Goal: Information Seeking & Learning: Learn about a topic

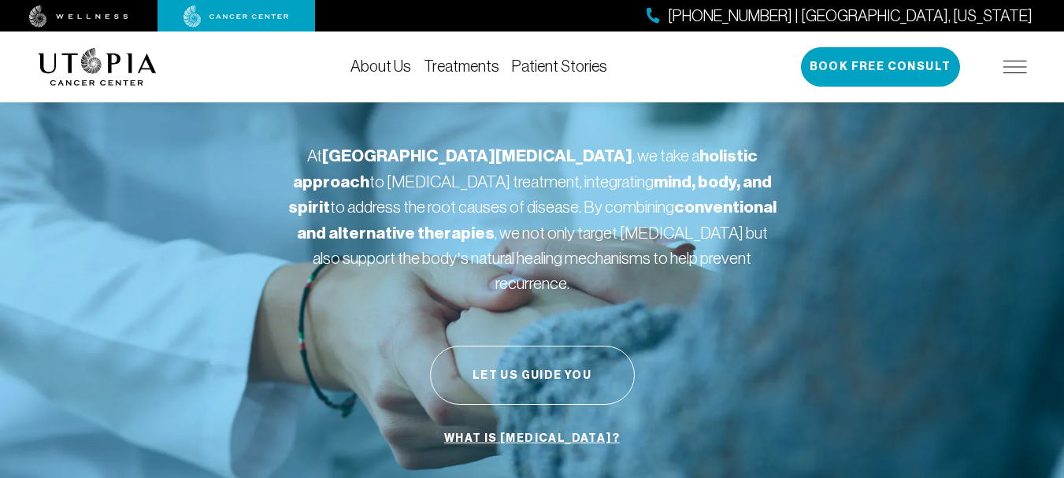
scroll to position [158, 0]
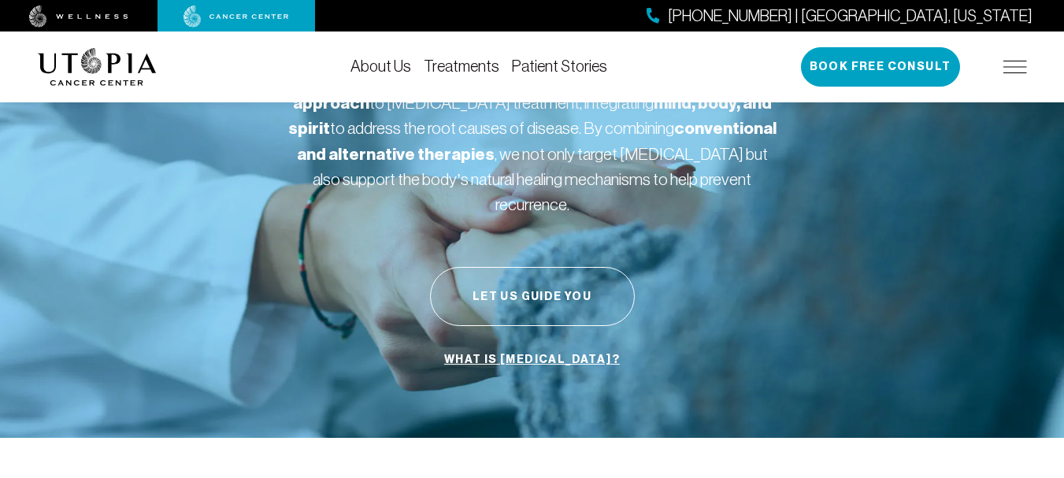
click at [449, 66] on link "Treatments" at bounding box center [462, 66] width 76 height 17
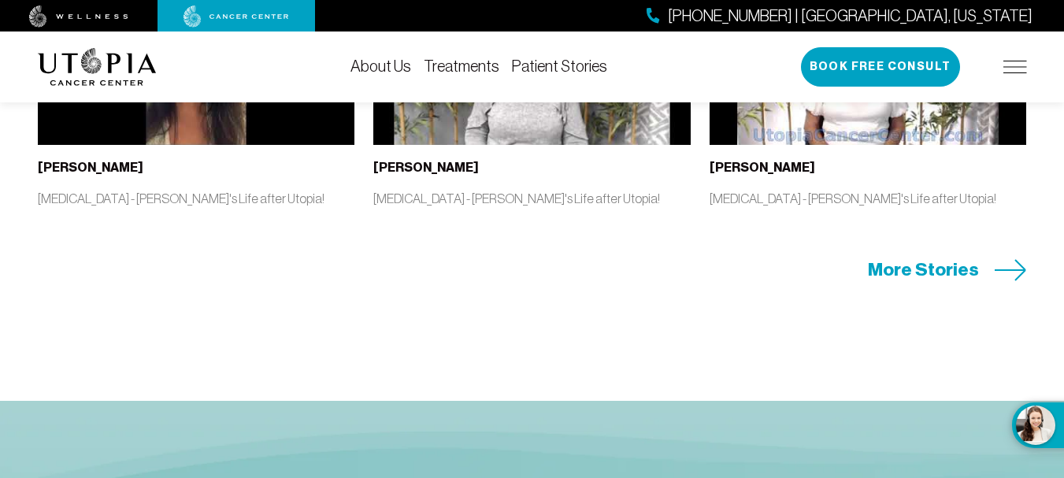
scroll to position [3467, 0]
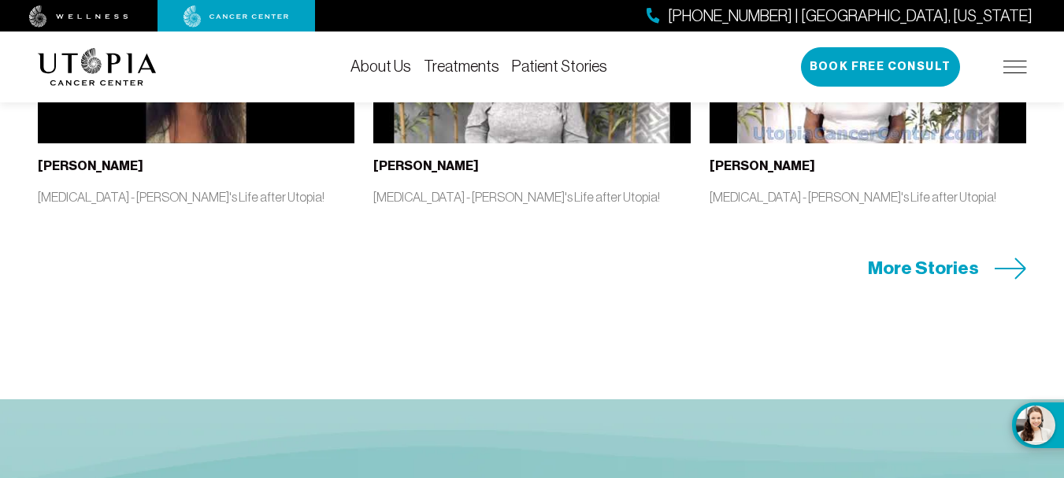
click at [902, 280] on span "More Stories" at bounding box center [923, 268] width 111 height 24
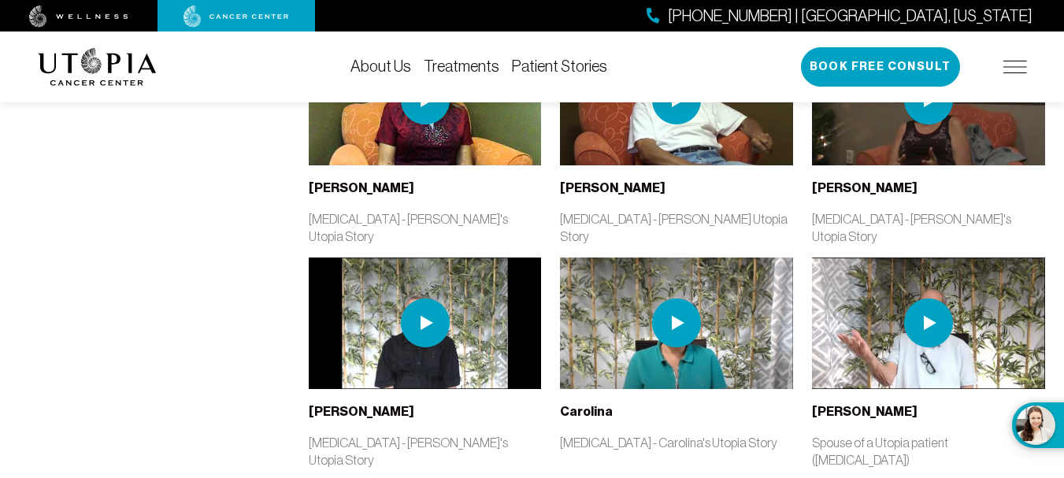
scroll to position [1891, 0]
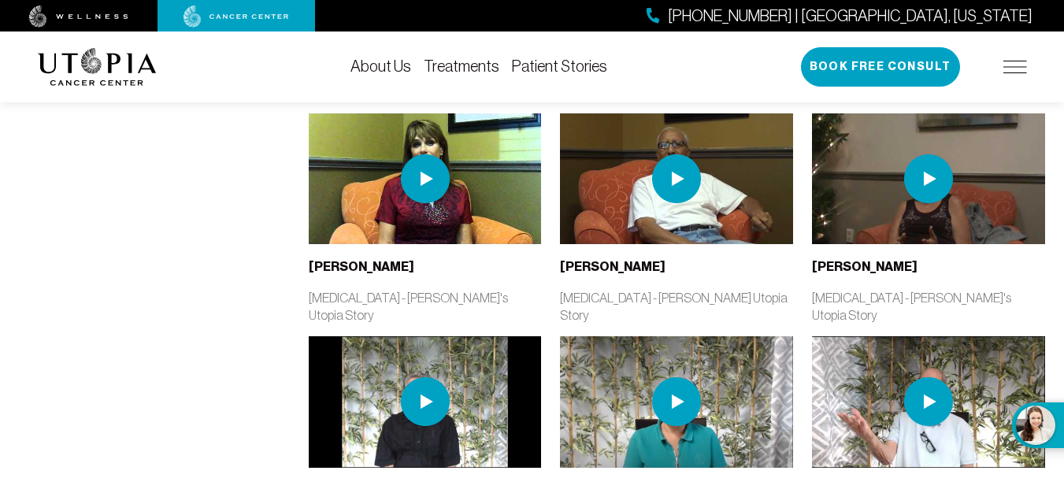
click at [416, 377] on img at bounding box center [425, 401] width 49 height 49
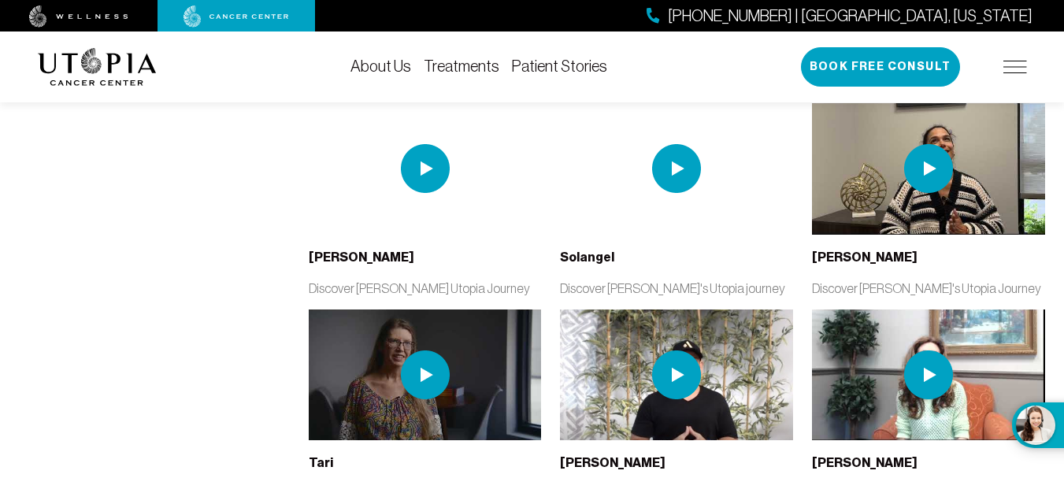
scroll to position [3073, 0]
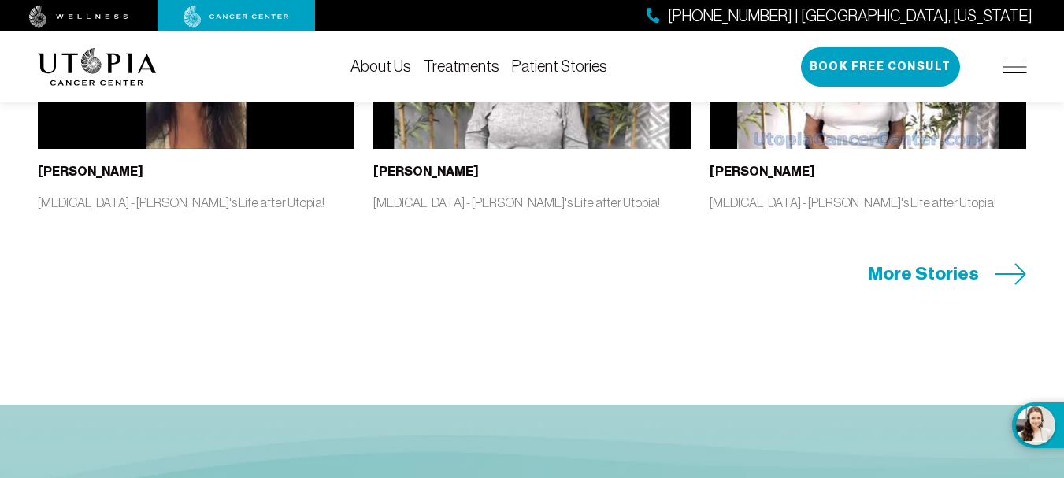
scroll to position [3467, 0]
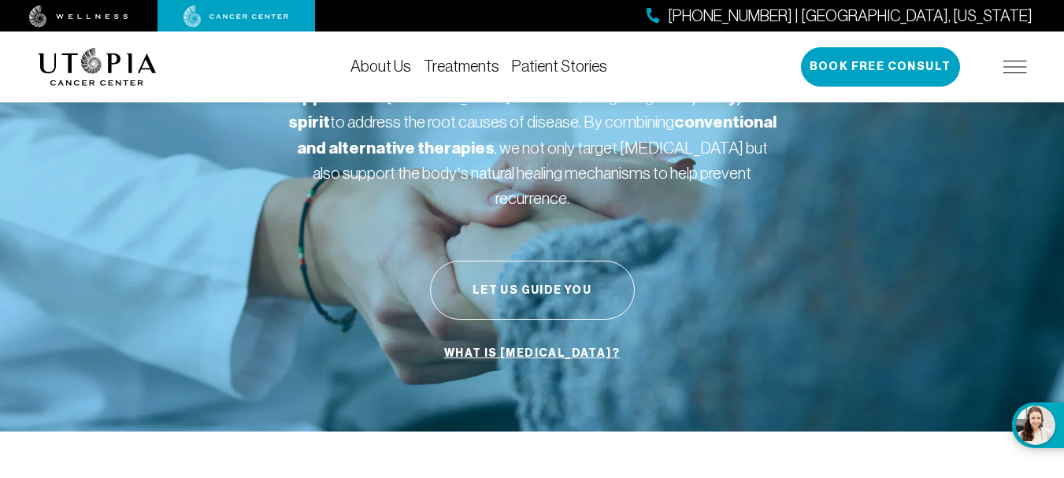
scroll to position [158, 0]
